Goal: Information Seeking & Learning: Learn about a topic

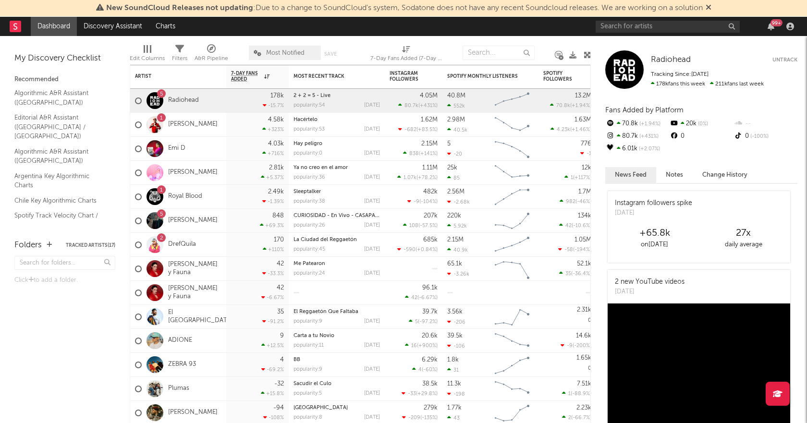
click at [711, 7] on icon at bounding box center [709, 7] width 6 height 8
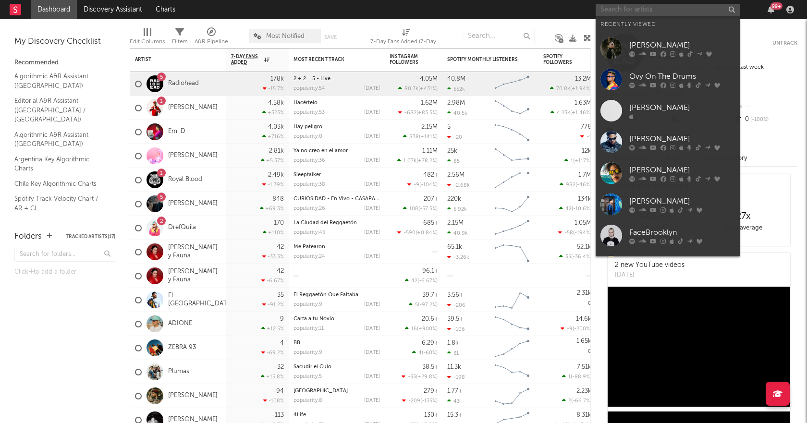
click at [653, 8] on input "text" at bounding box center [668, 10] width 144 height 12
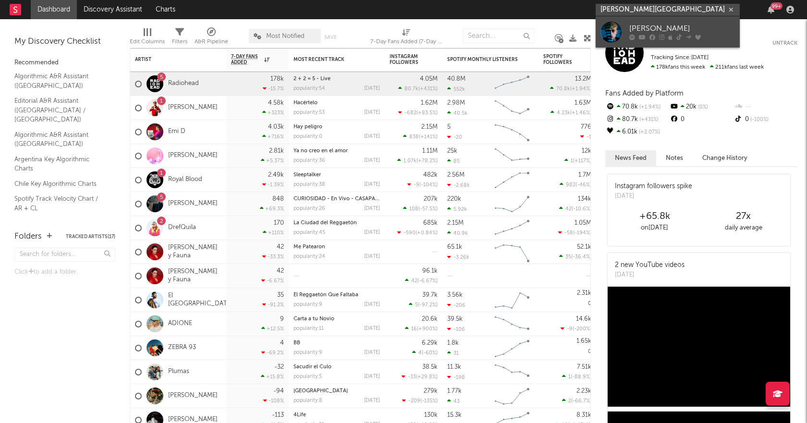
type input "[PERSON_NAME][GEOGRAPHIC_DATA]"
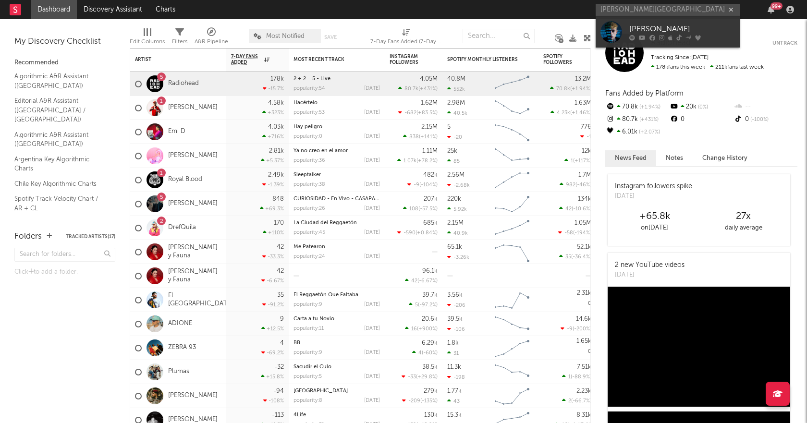
click at [653, 31] on div "[PERSON_NAME]" at bounding box center [682, 29] width 106 height 12
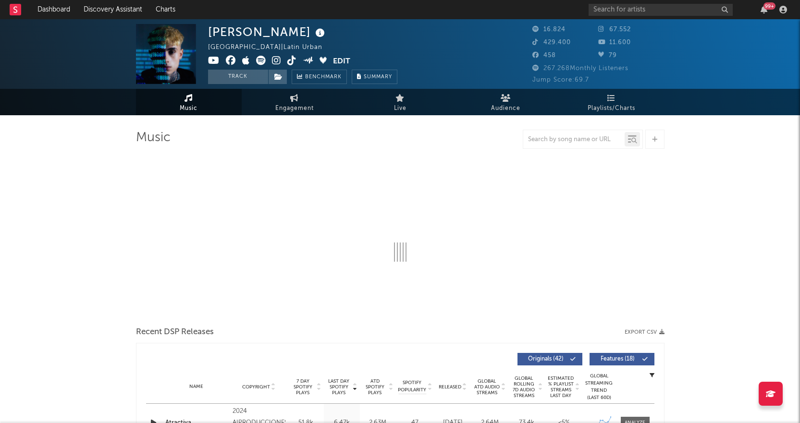
select select "6m"
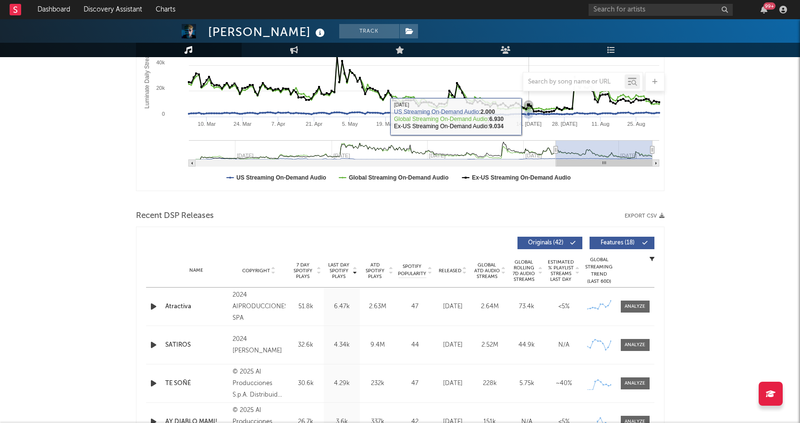
scroll to position [48, 0]
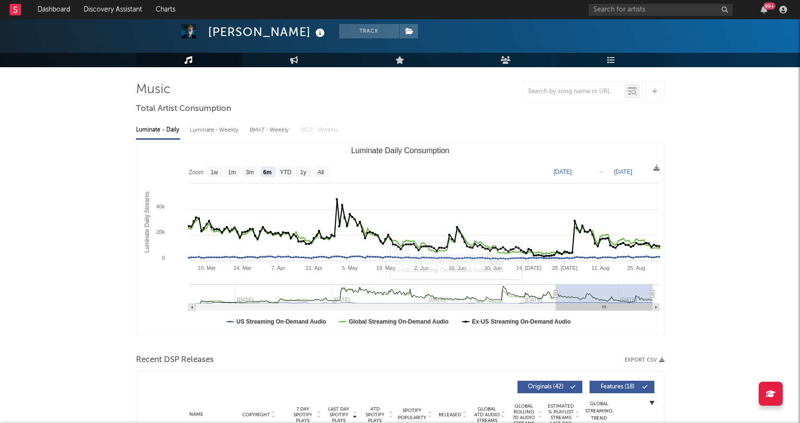
click at [603, 54] on link "Playlists/Charts" at bounding box center [612, 60] width 106 height 14
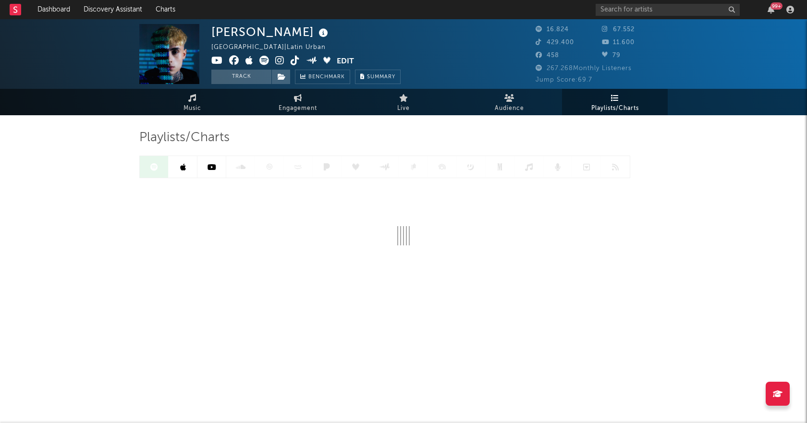
click at [612, 101] on icon at bounding box center [615, 98] width 8 height 8
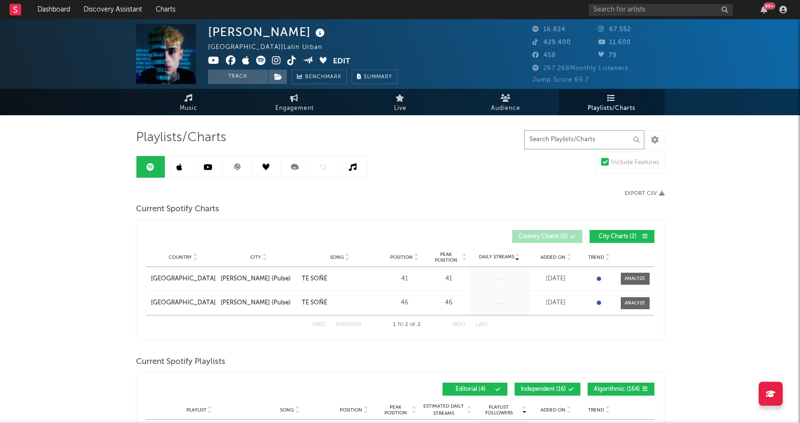
click at [600, 143] on input "text" at bounding box center [584, 139] width 120 height 19
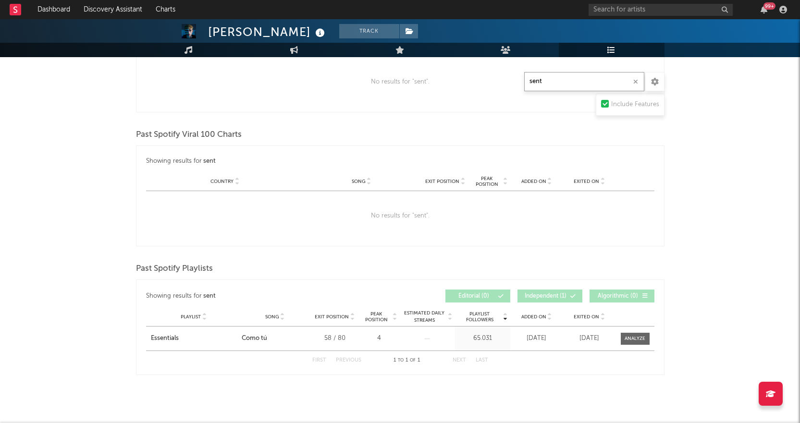
scroll to position [482, 0]
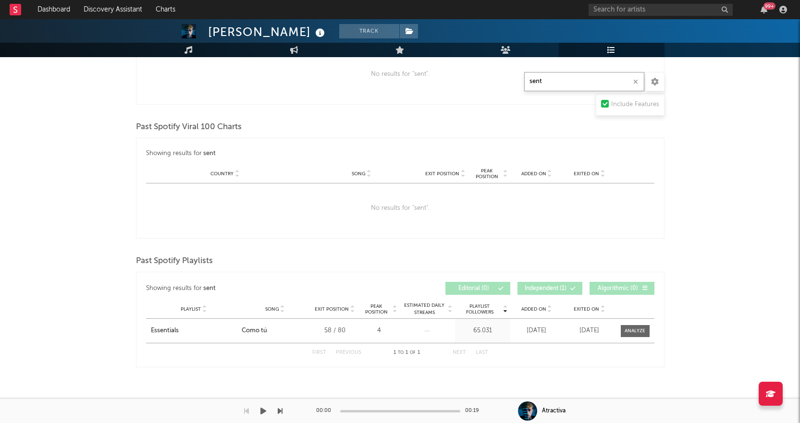
type input "sent"
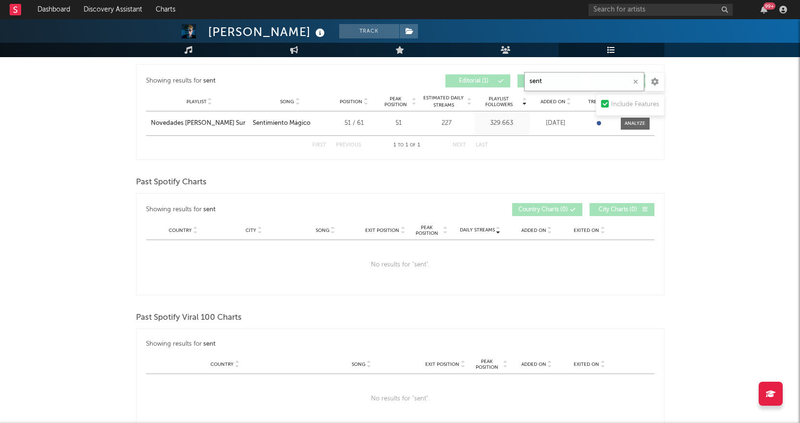
scroll to position [290, 0]
